Goal: Transaction & Acquisition: Obtain resource

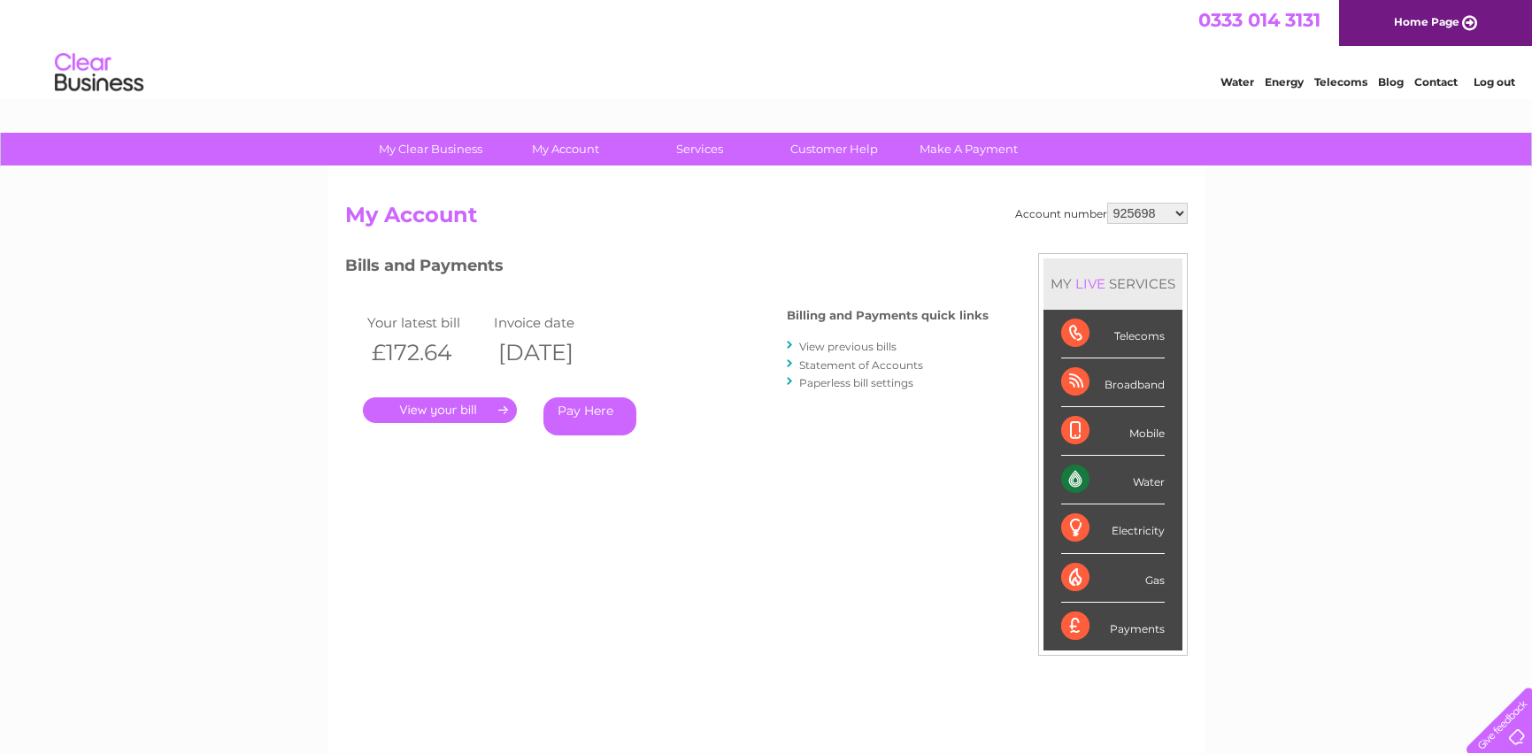
click at [1142, 215] on select "925698 934462 934831 938572 941363 942374 952730 966731 966770 967205 971927 97…" at bounding box center [1147, 213] width 81 height 21
select select "30320063"
click at [1107, 203] on select "925698 934462 934831 938572 941363 942374 952730 966731 966770 967205 971927 97…" at bounding box center [1147, 213] width 81 height 21
click at [436, 411] on link "." at bounding box center [440, 410] width 154 height 26
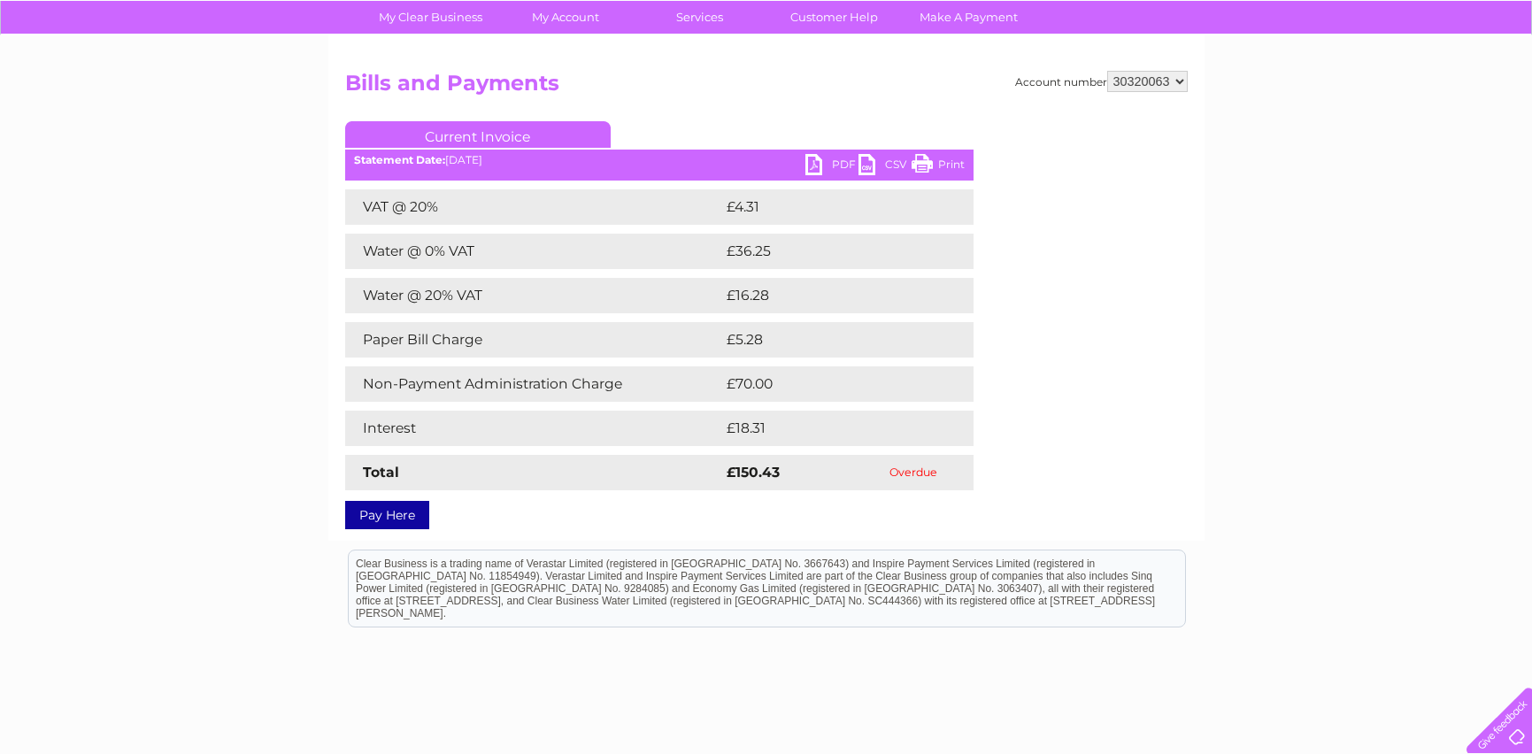
scroll to position [89, 0]
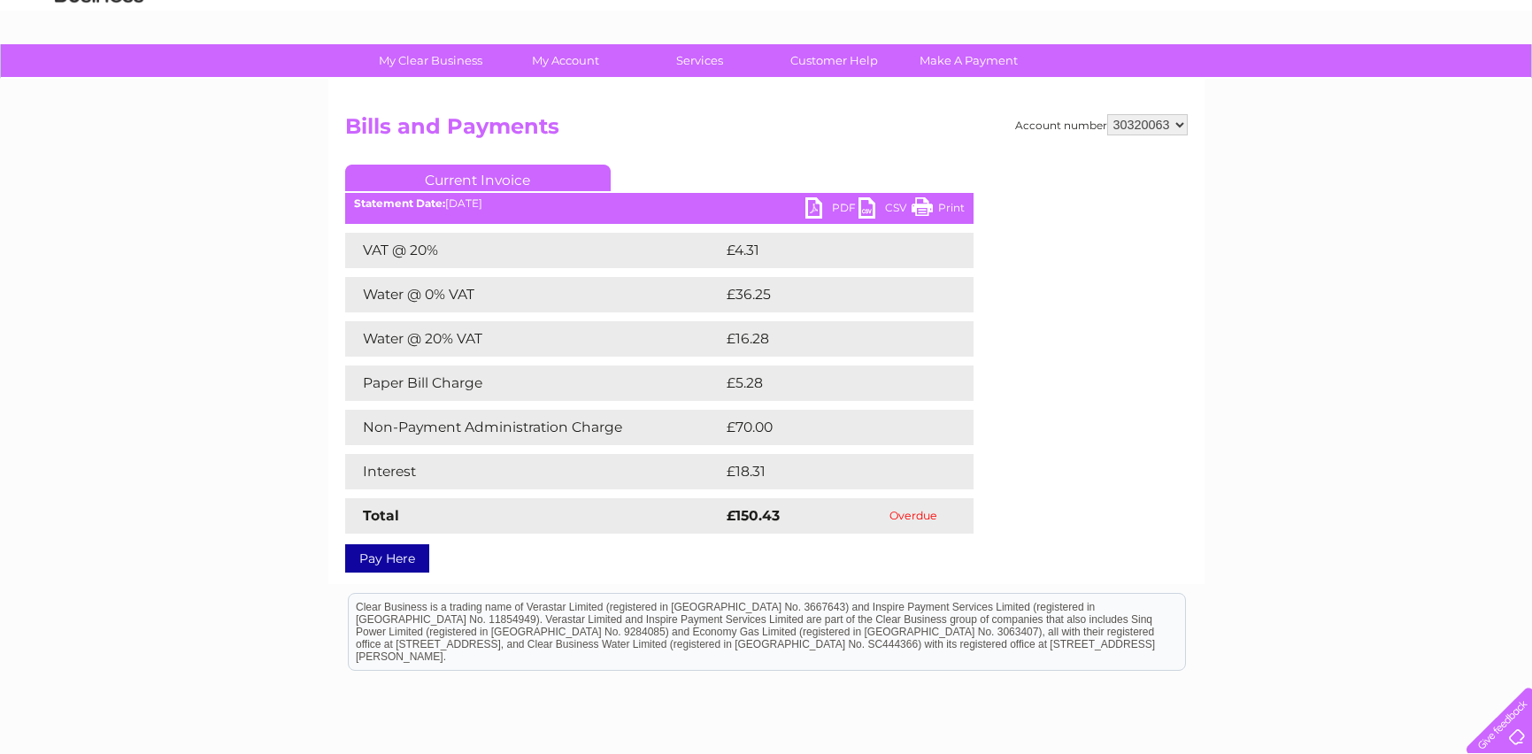
click at [819, 209] on link "PDF" at bounding box center [832, 210] width 53 height 26
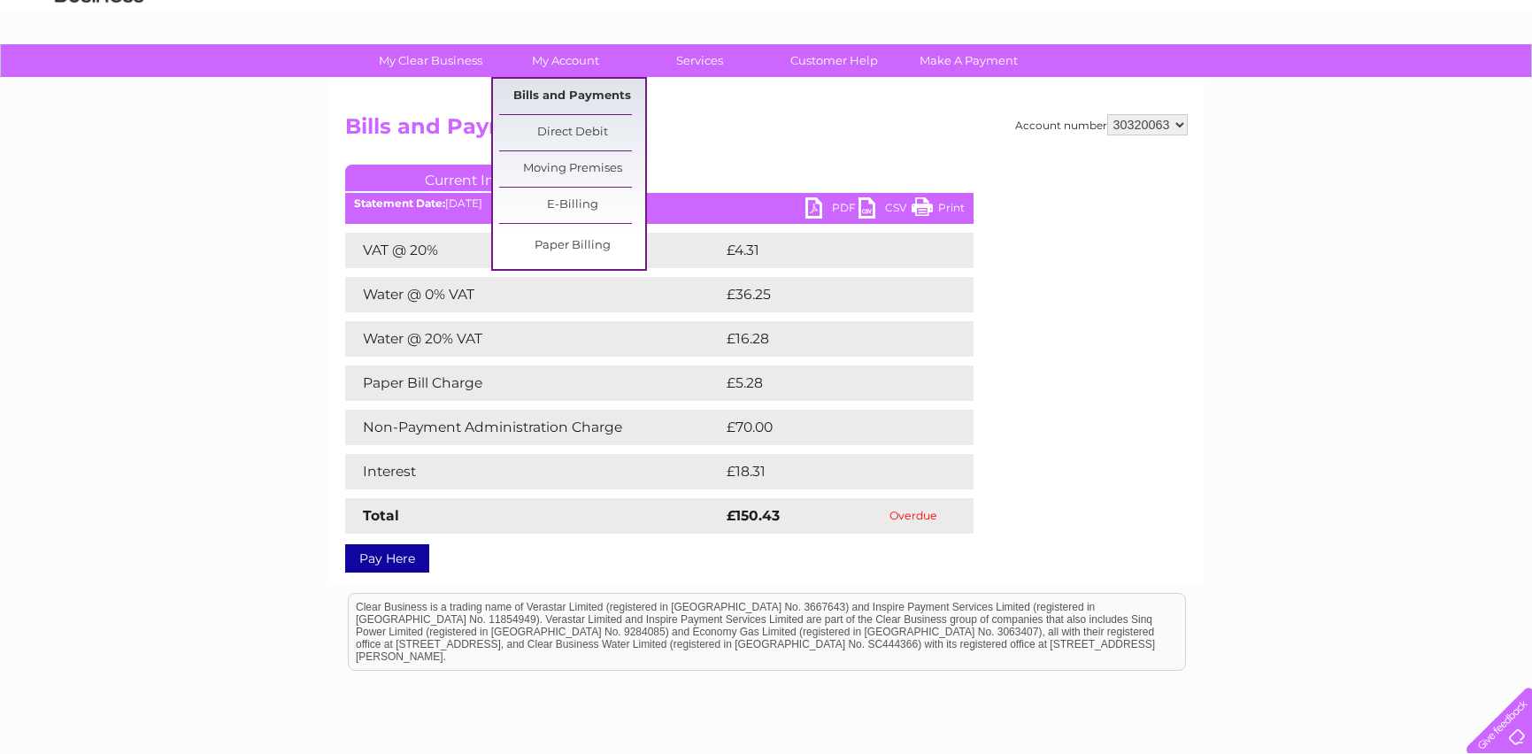
click at [552, 90] on link "Bills and Payments" at bounding box center [572, 96] width 146 height 35
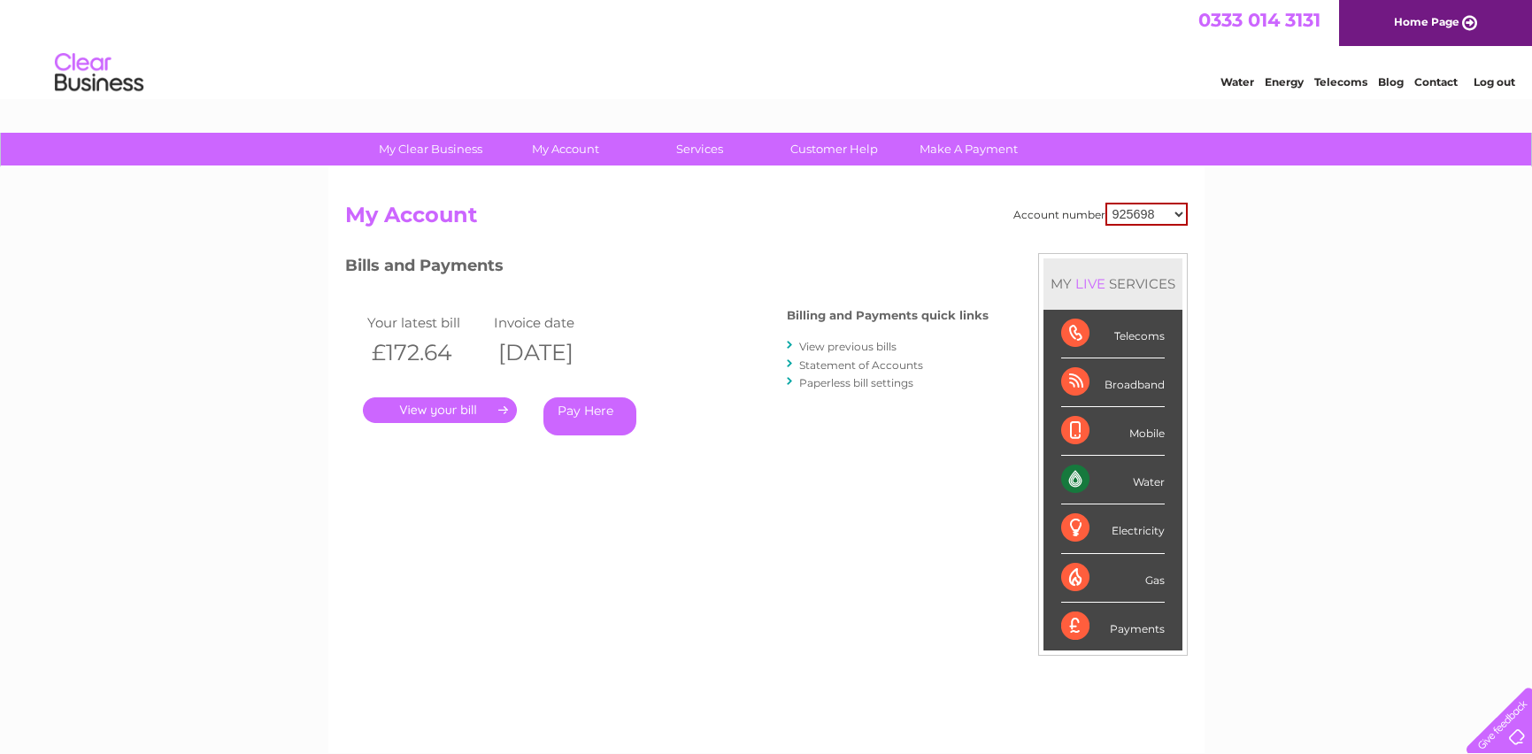
click at [1155, 217] on select "925698 934462 934831 938572 941363 942374 952730 966731 966770 967205 971927 97…" at bounding box center [1147, 214] width 82 height 23
select select "30320063"
click at [1106, 203] on select "925698 934462 934831 938572 941363 942374 952730 966731 966770 967205 971927 97…" at bounding box center [1147, 214] width 82 height 23
click at [842, 364] on link "Statement of Accounts" at bounding box center [861, 365] width 124 height 13
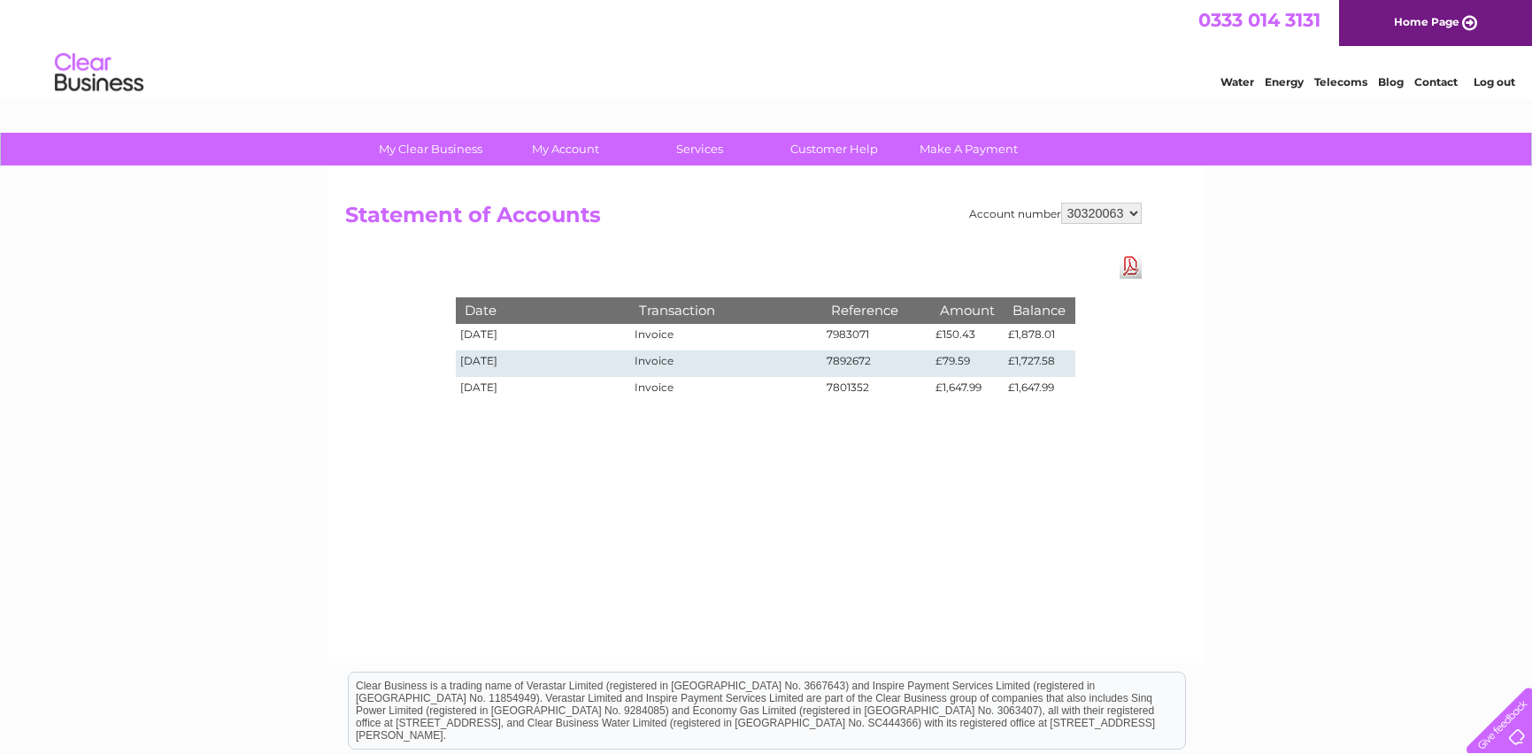
click at [1135, 264] on link "Download Pdf" at bounding box center [1131, 266] width 22 height 26
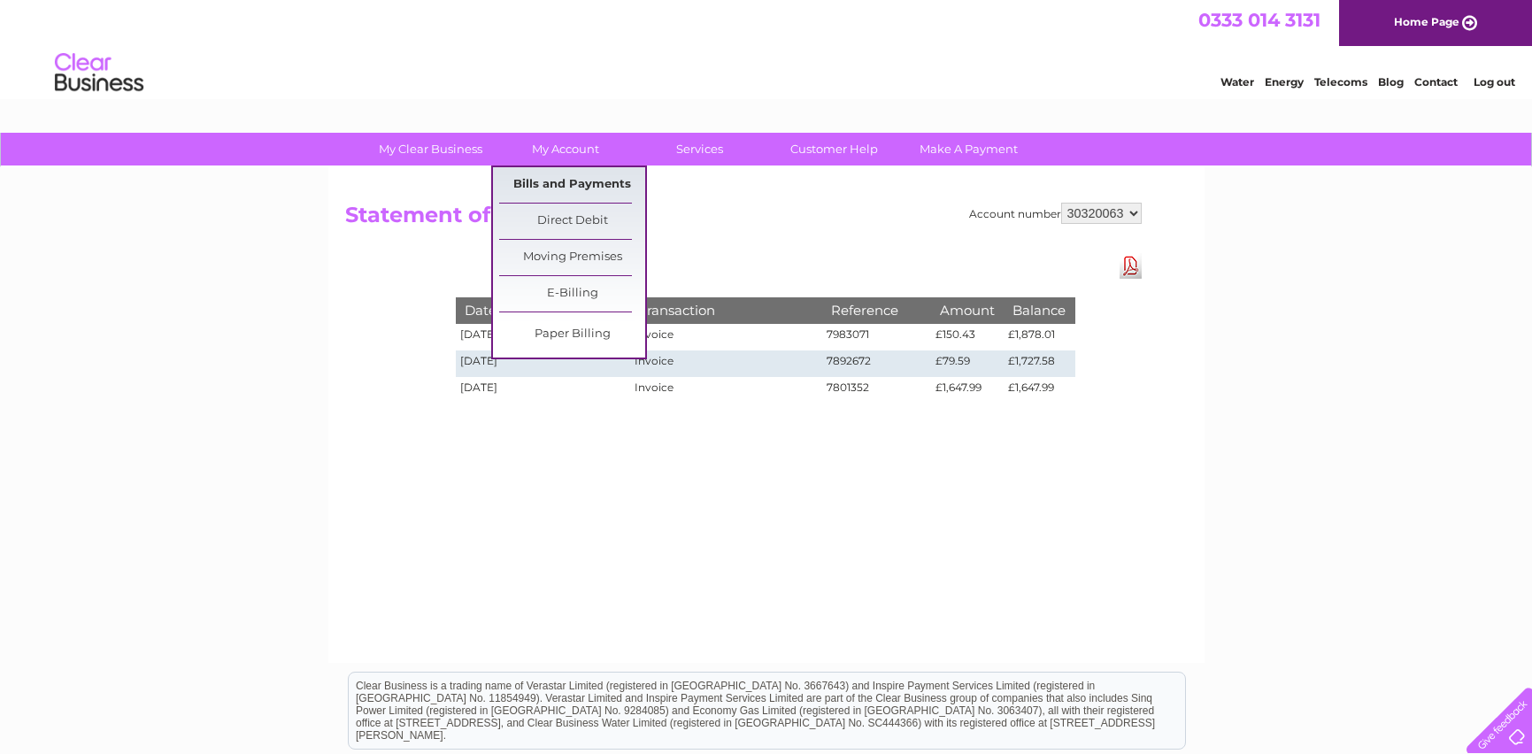
click at [557, 185] on link "Bills and Payments" at bounding box center [572, 184] width 146 height 35
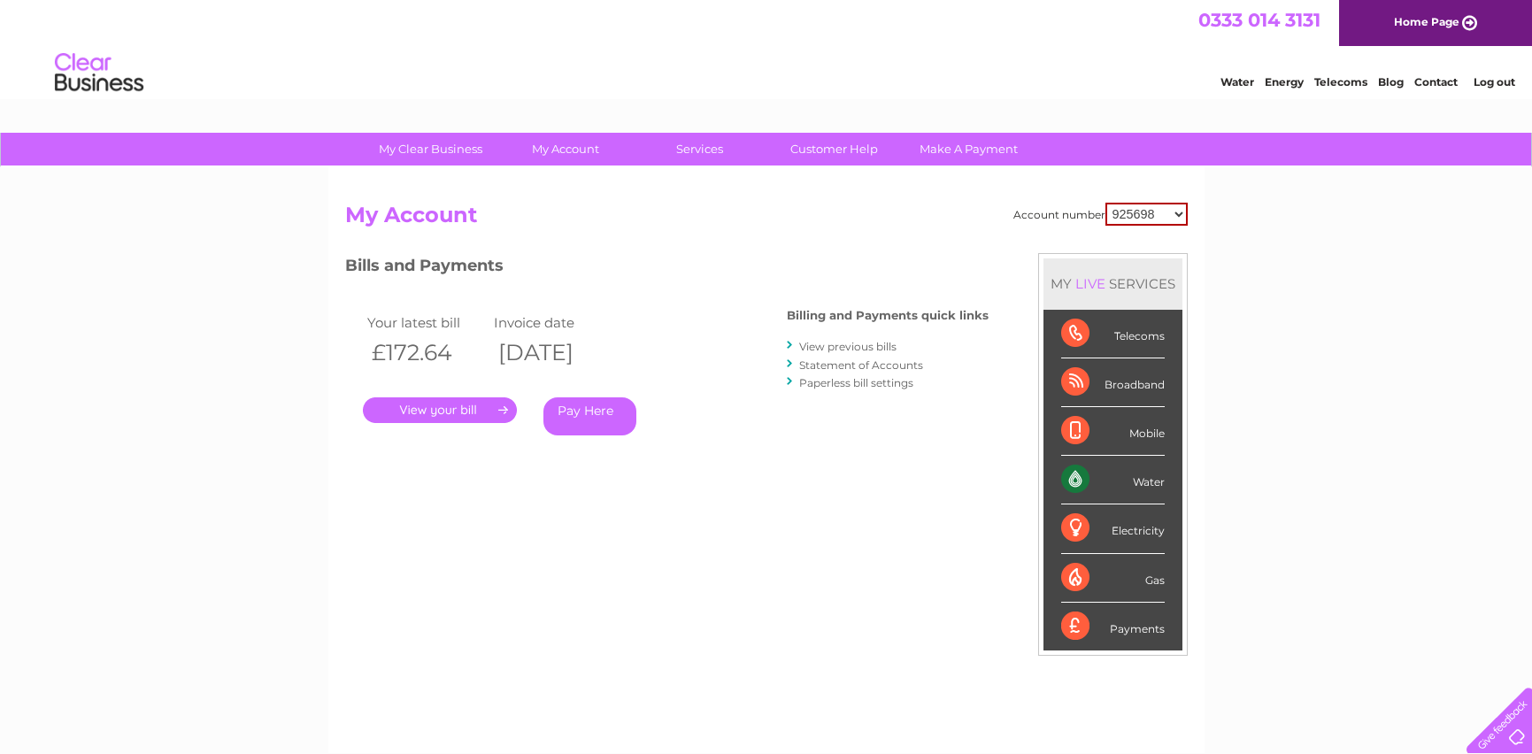
click at [838, 348] on link "View previous bills" at bounding box center [847, 346] width 97 height 13
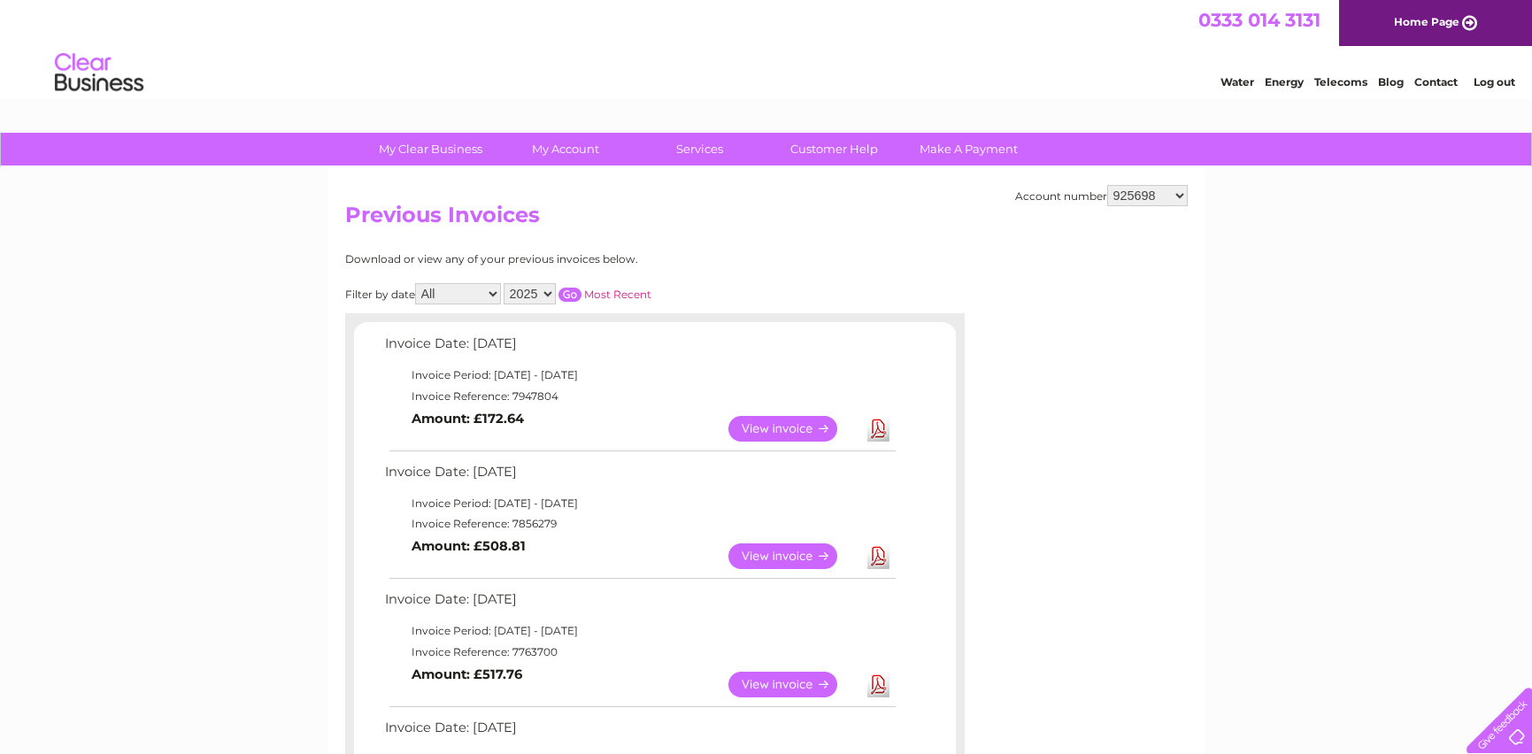
click at [1131, 200] on select "925698 934462 934831 938572 941363 942374 952730 966731 966770 967205 971927 97…" at bounding box center [1147, 195] width 81 height 21
select select "30320063"
click at [1107, 185] on select "925698 934462 934831 938572 941363 942374 952730 966731 966770 967205 971927 97…" at bounding box center [1147, 195] width 81 height 21
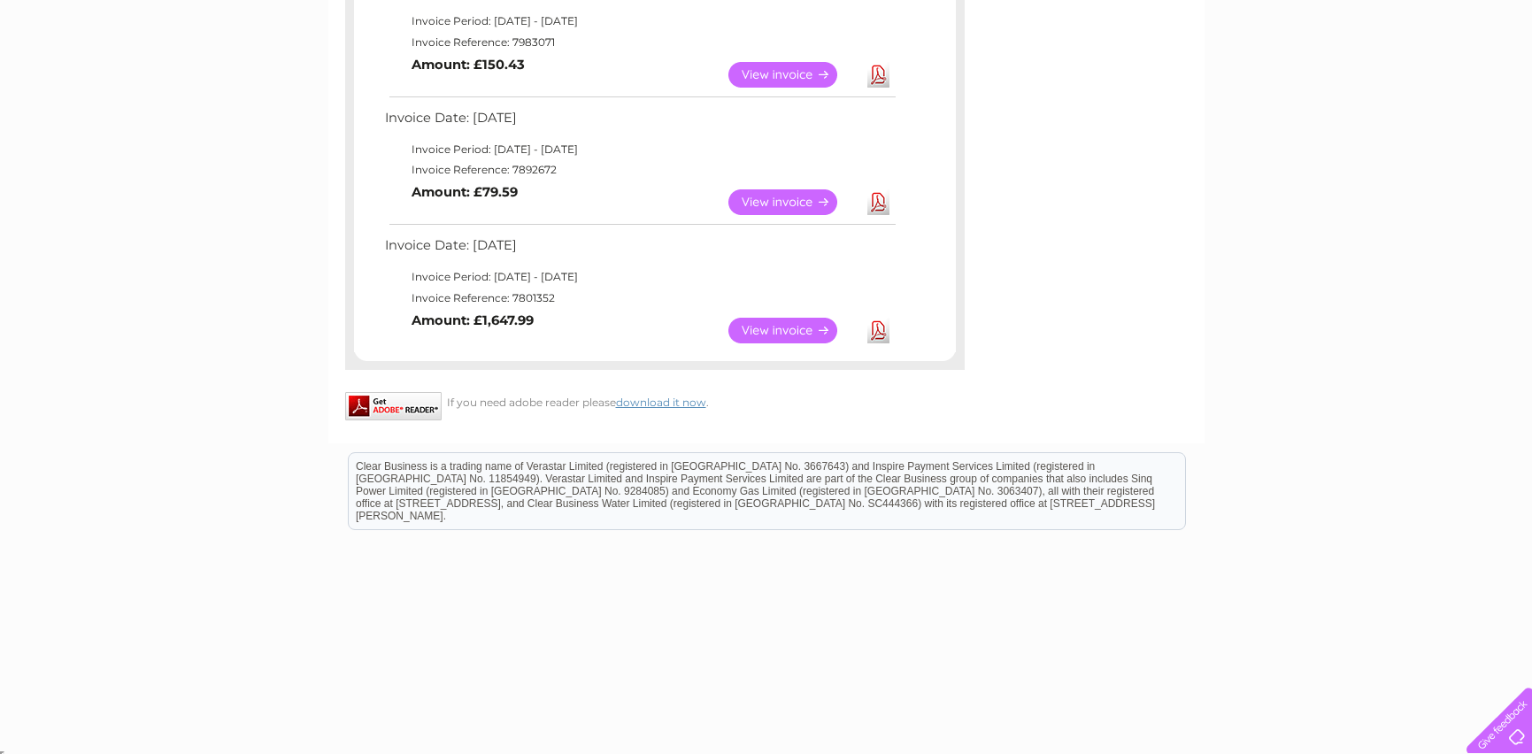
scroll to position [89, 0]
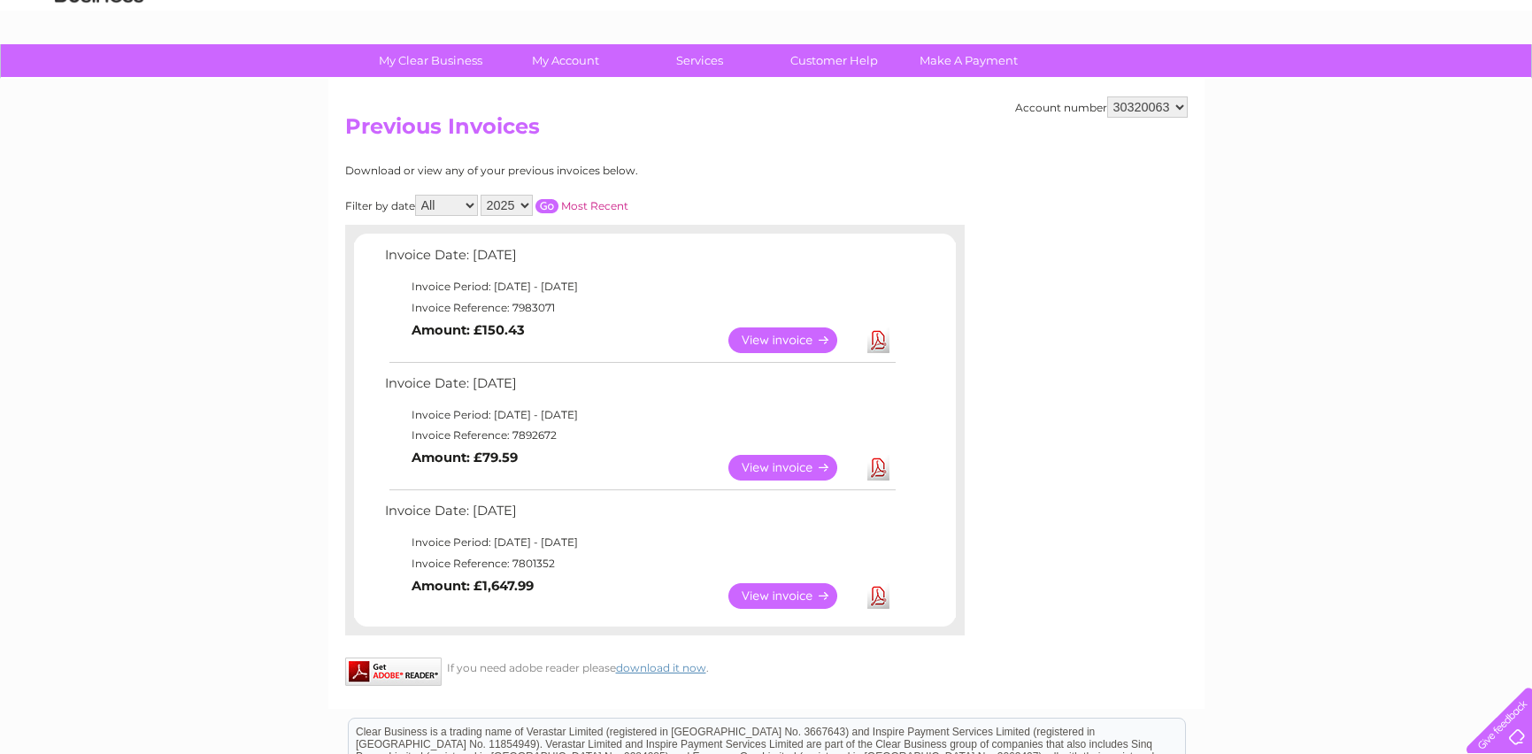
click at [881, 602] on link "Download" at bounding box center [879, 596] width 22 height 26
click at [883, 472] on link "Download" at bounding box center [879, 468] width 22 height 26
click at [874, 345] on link "Download" at bounding box center [879, 341] width 22 height 26
click at [1149, 107] on select "925698 934462 934831 938572 941363 942374 952730 966731 966770 967205 971927 97…" at bounding box center [1147, 106] width 81 height 21
select select "30284637"
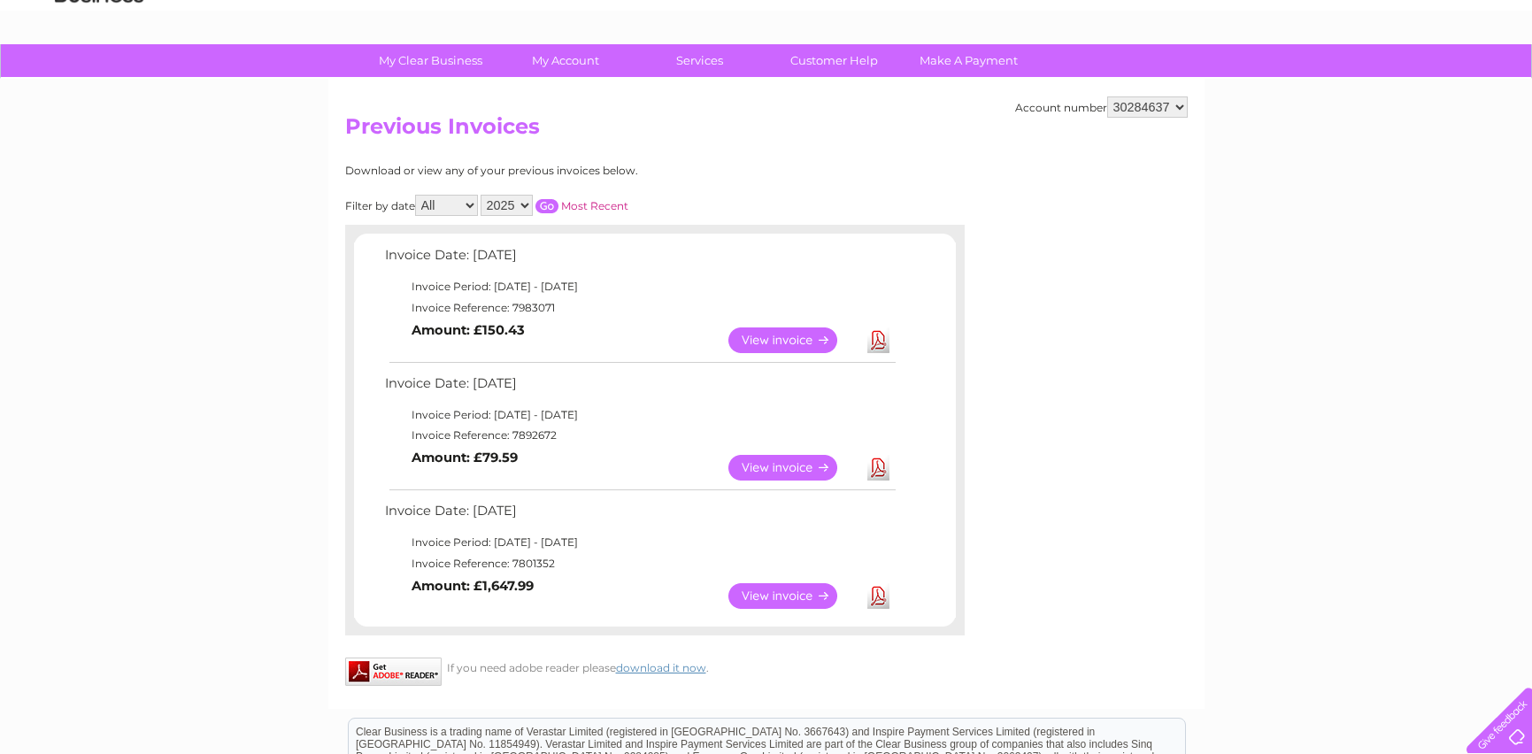
click at [1107, 96] on select "925698 934462 934831 938572 941363 942374 952730 966731 966770 967205 971927 97…" at bounding box center [1147, 106] width 81 height 21
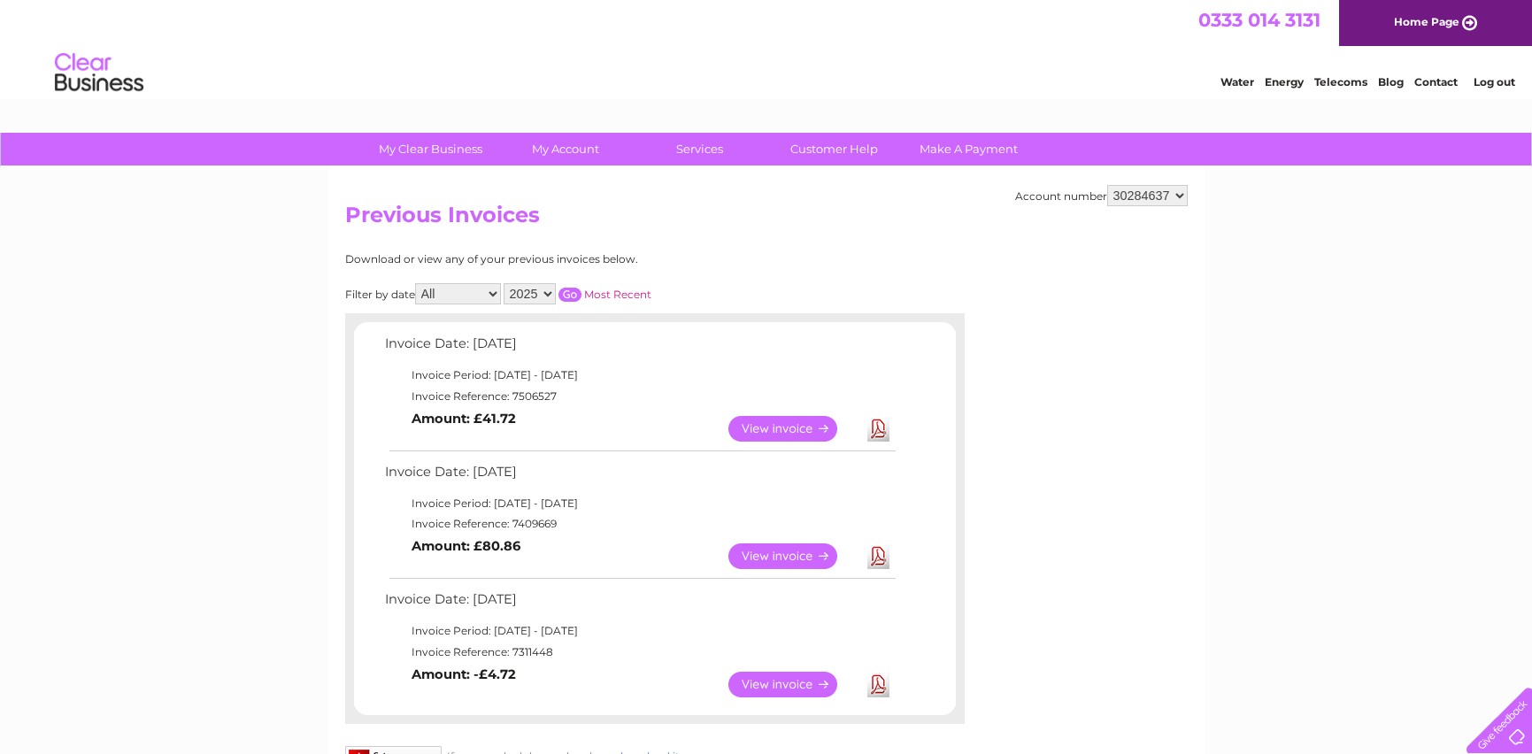
scroll to position [89, 0]
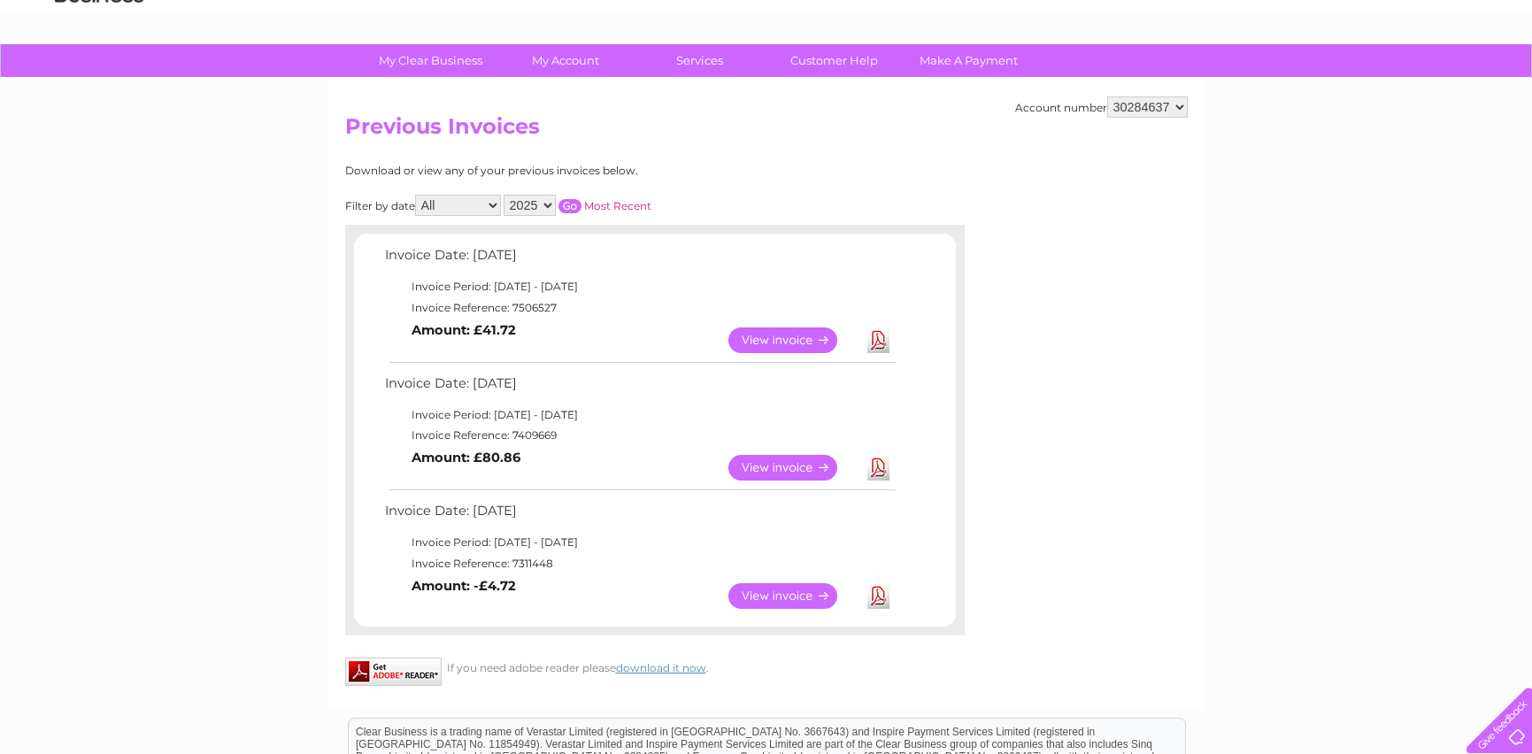
click at [540, 204] on select "2025 2024 2023" at bounding box center [530, 205] width 52 height 21
click at [505, 195] on select "2025 2024 2023" at bounding box center [530, 205] width 52 height 21
click at [577, 204] on input "button" at bounding box center [570, 206] width 23 height 14
click at [532, 202] on select "2025 2024 2023" at bounding box center [530, 205] width 52 height 21
click at [505, 195] on select "2025 2024 2023" at bounding box center [530, 205] width 52 height 21
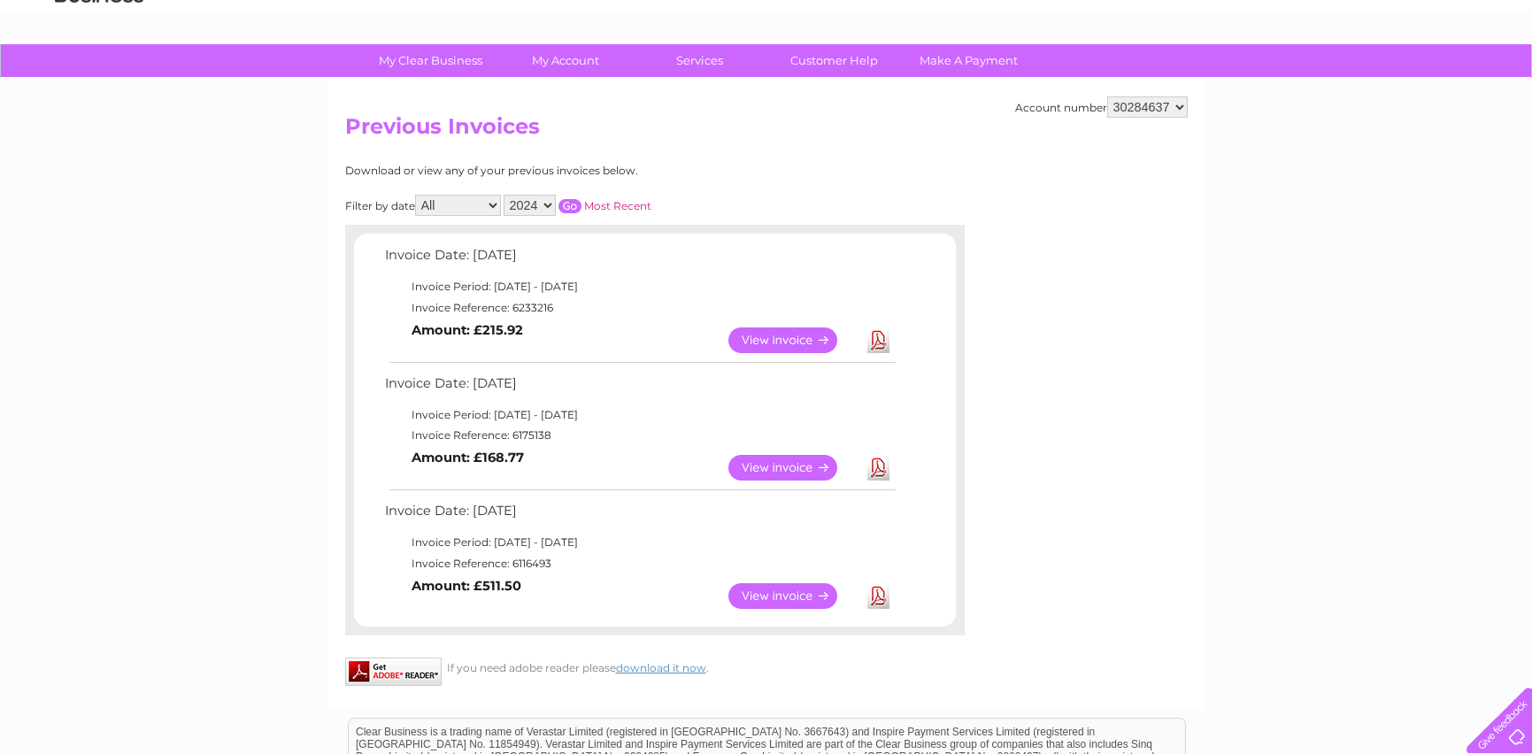
click at [577, 203] on input "button" at bounding box center [570, 206] width 23 height 14
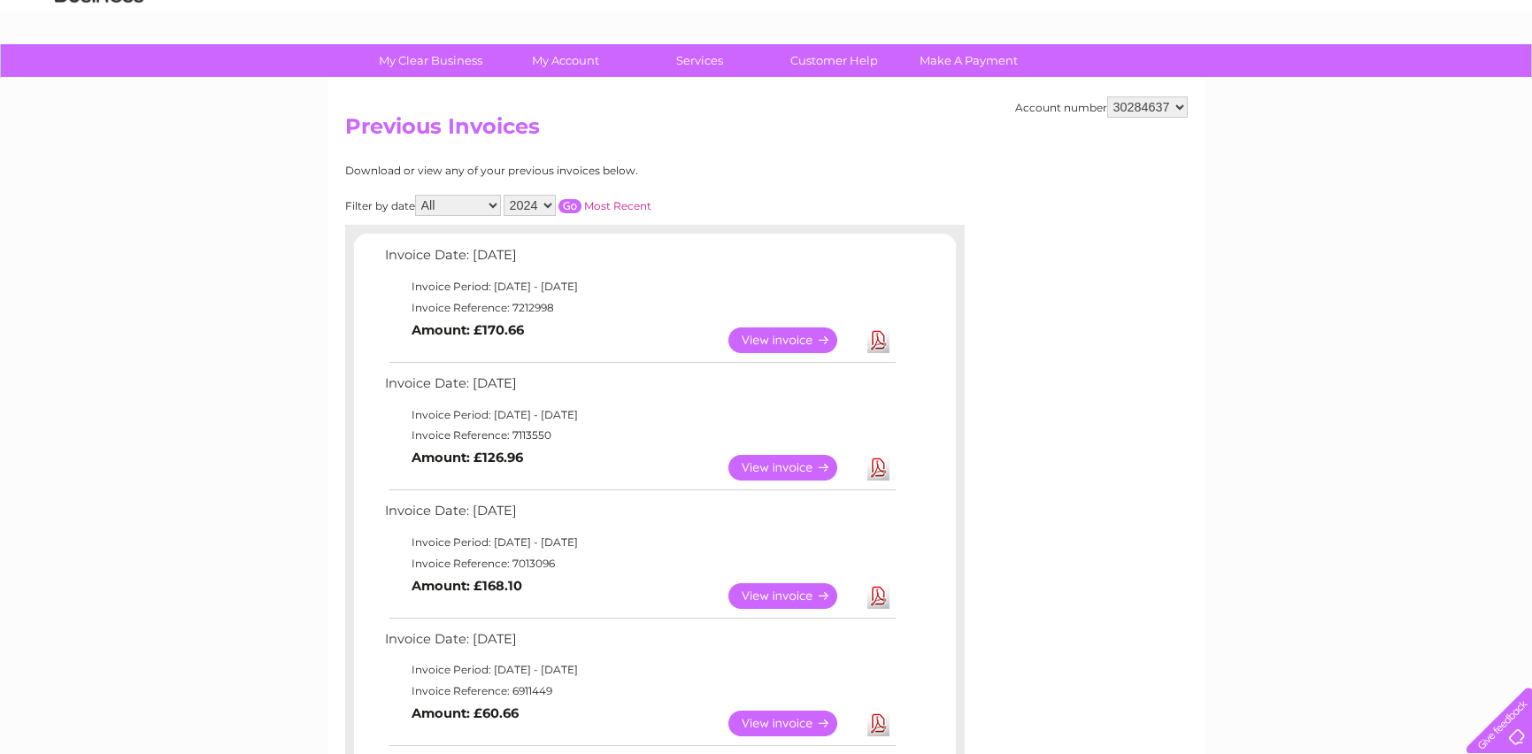
scroll to position [0, 0]
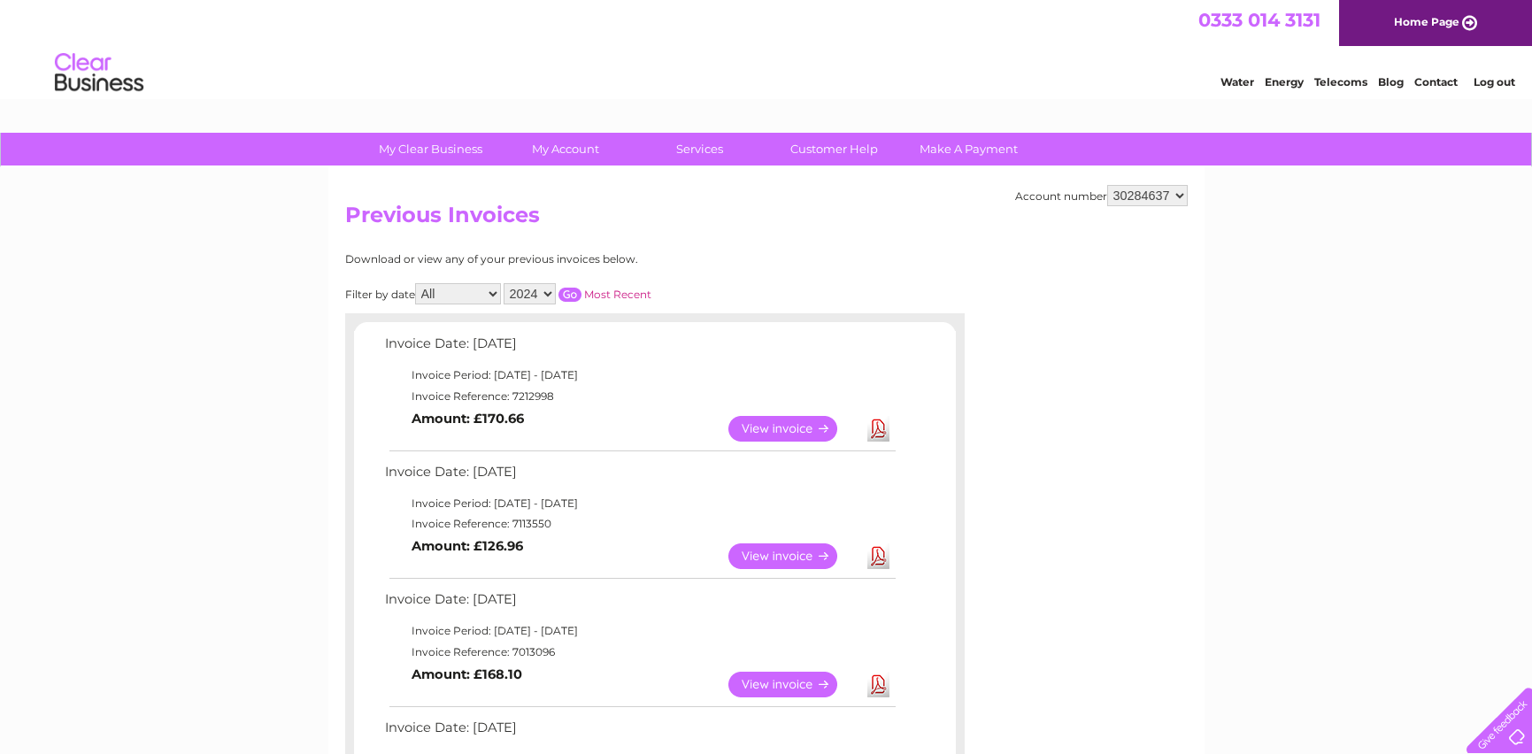
click at [479, 295] on select "All January February March April May June July August September October Novembe…" at bounding box center [458, 293] width 86 height 21
drag, startPoint x: 479, startPoint y: 295, endPoint x: 538, endPoint y: 293, distance: 59.3
click at [479, 295] on select "All January February March April May June July August September October Novembe…" at bounding box center [458, 293] width 86 height 21
click at [553, 293] on select "2025 2024 2023" at bounding box center [530, 293] width 52 height 21
select select "2025"
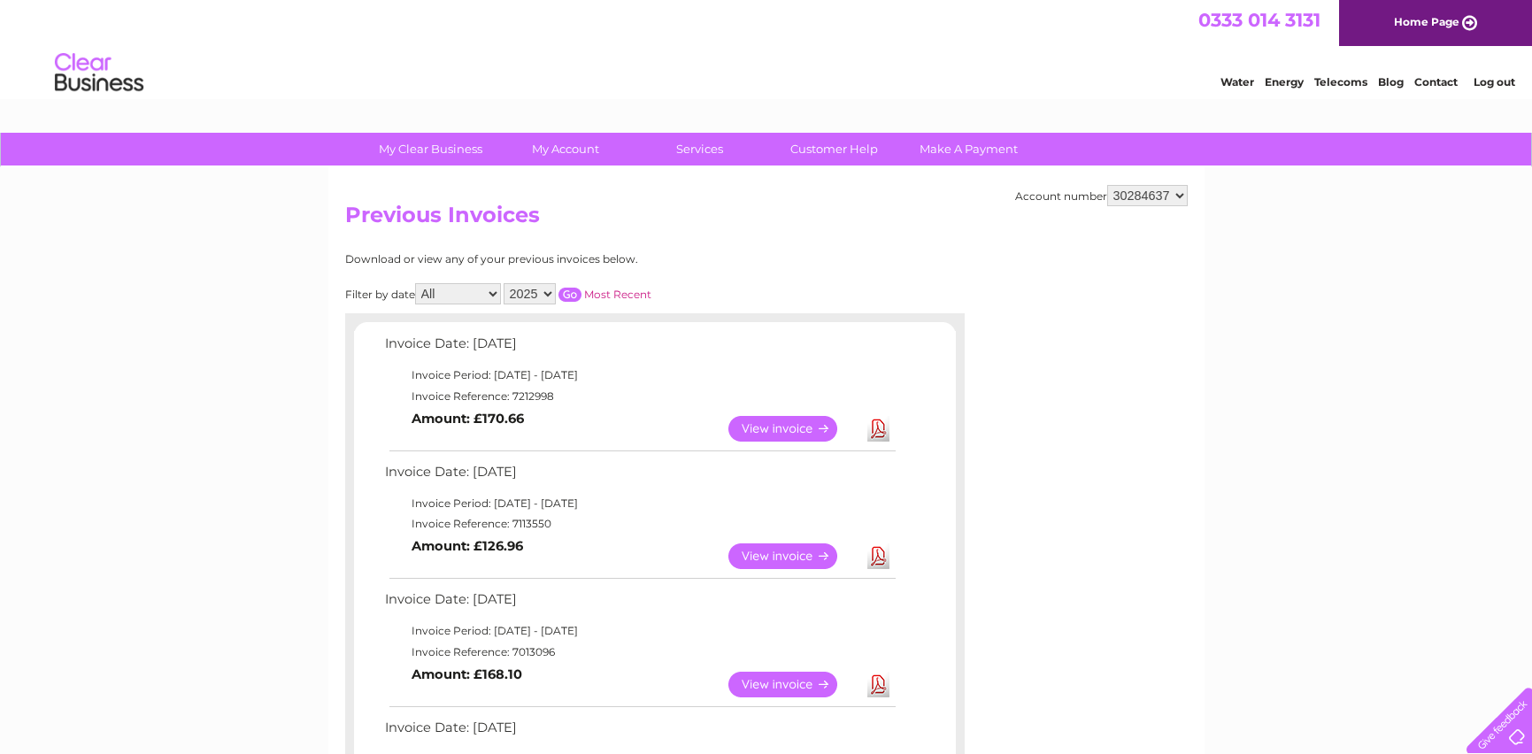
click at [505, 283] on select "2025 2024 2023" at bounding box center [530, 293] width 52 height 21
click at [579, 295] on input "button" at bounding box center [570, 295] width 23 height 14
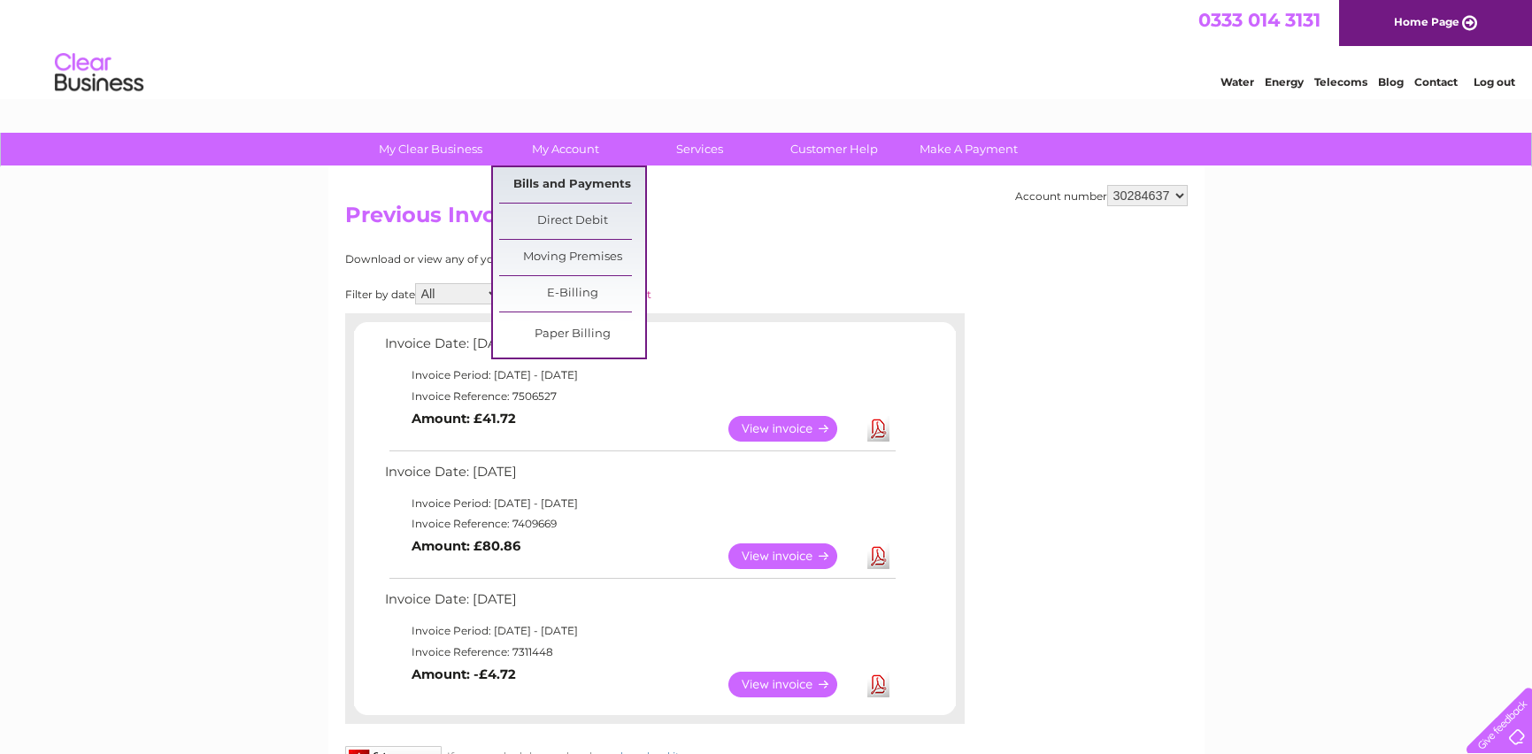
click at [552, 183] on link "Bills and Payments" at bounding box center [572, 184] width 146 height 35
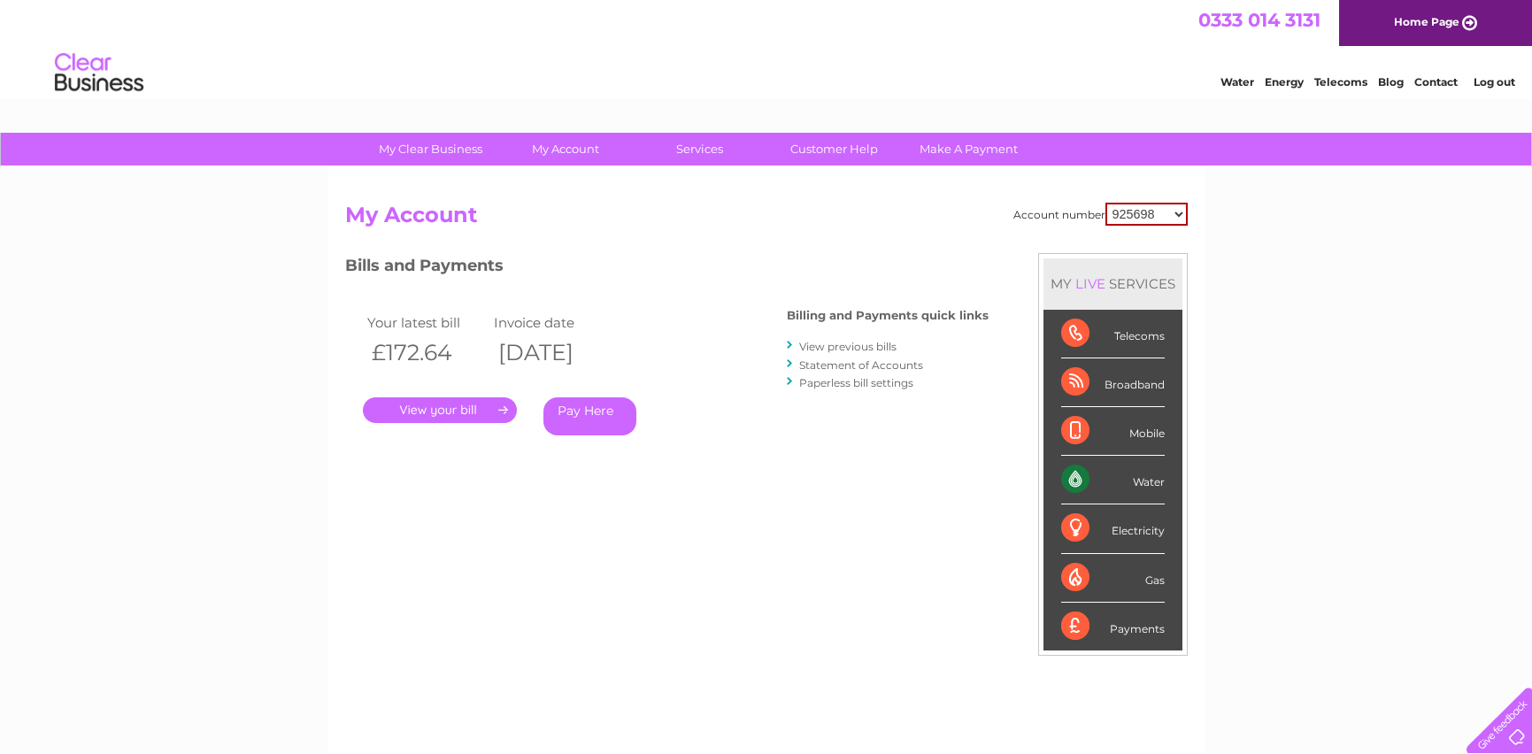
click at [871, 365] on link "Statement of Accounts" at bounding box center [861, 365] width 124 height 13
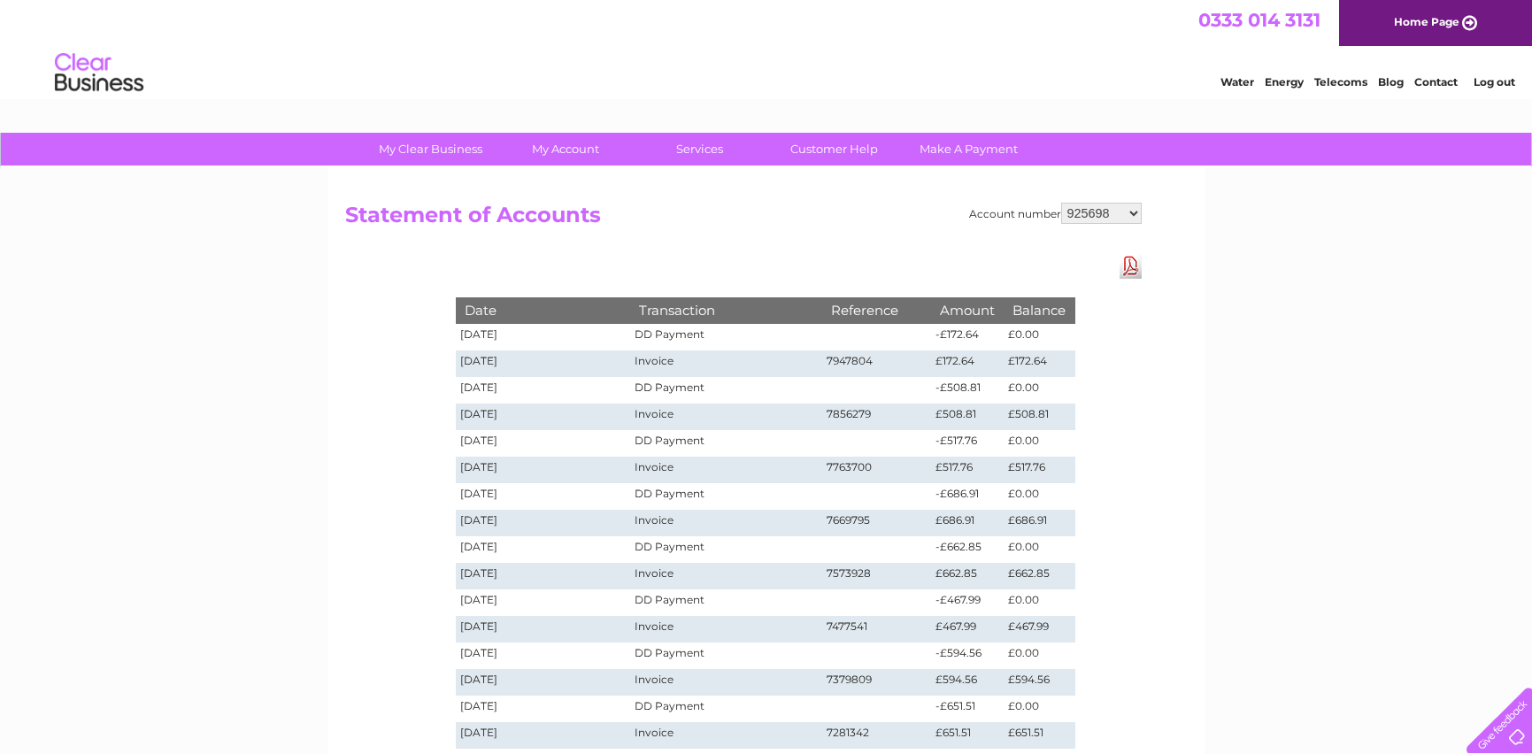
click at [1095, 207] on select "925698 934462 934831 938572 941363 942374 952730 966731 966770 967205 971927 97…" at bounding box center [1101, 213] width 81 height 21
select select "30284637"
click at [1061, 203] on select "925698 934462 934831 938572 941363 942374 952730 966731 966770 967205 971927 97…" at bounding box center [1101, 213] width 81 height 21
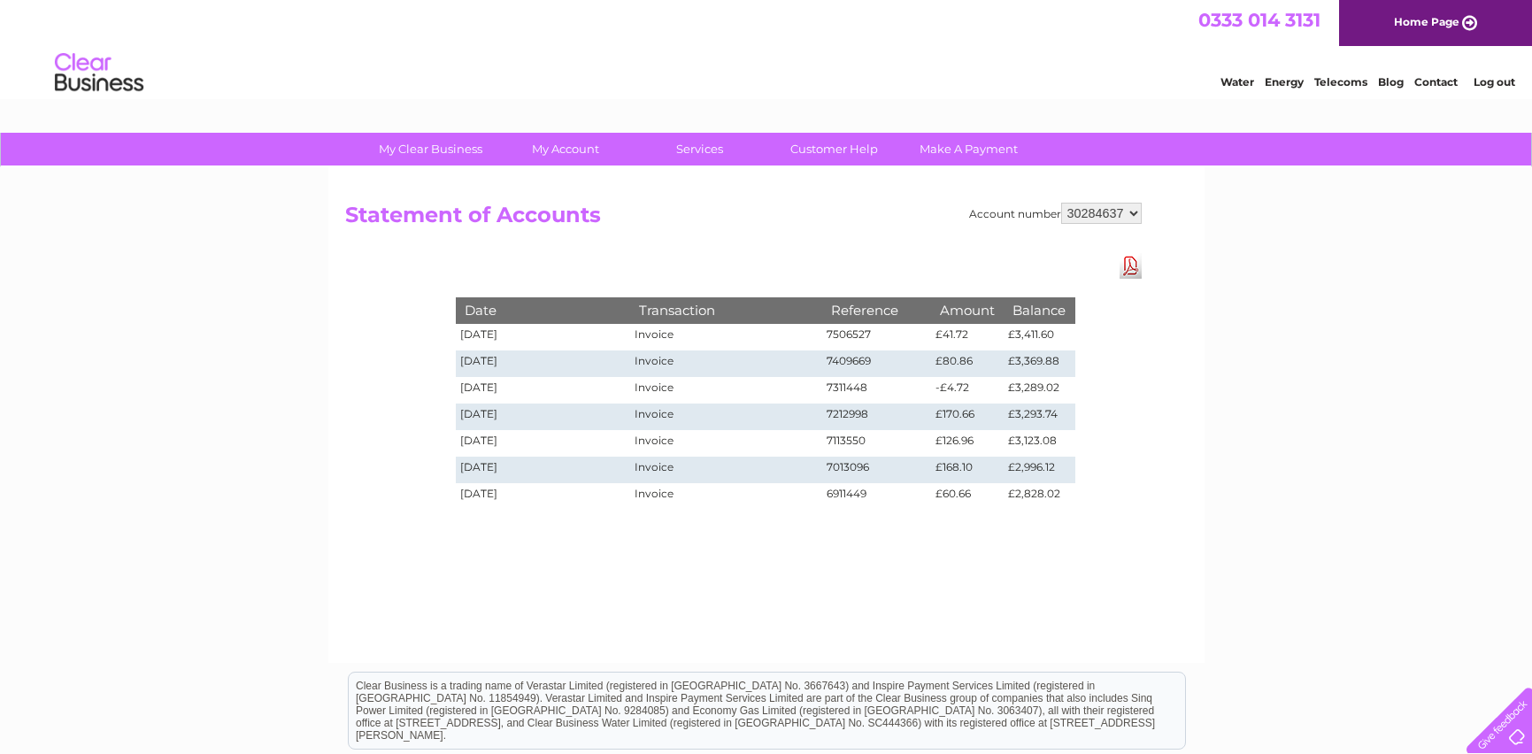
click at [1128, 266] on link "Download Pdf" at bounding box center [1131, 266] width 22 height 26
